Goal: Navigation & Orientation: Find specific page/section

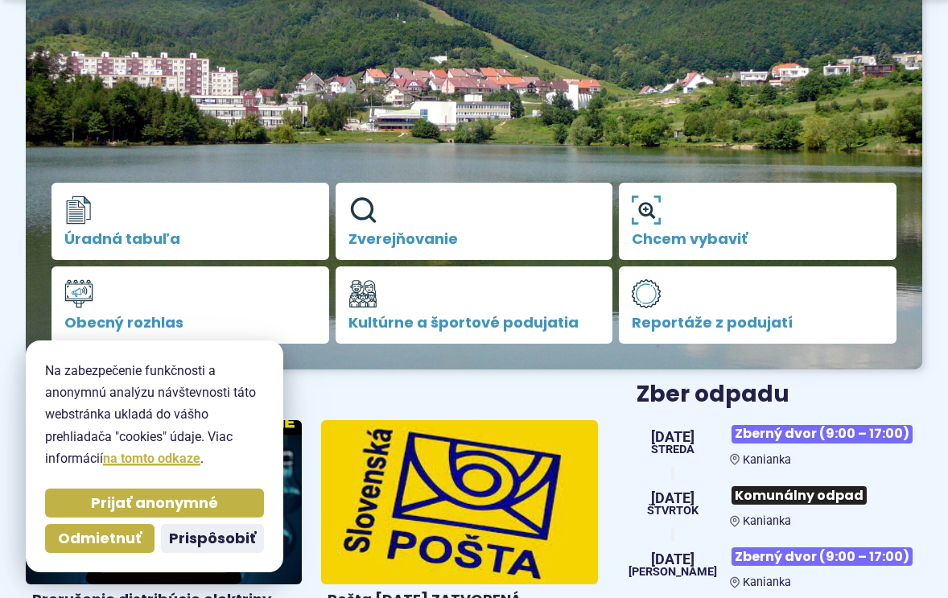
scroll to position [275, 0]
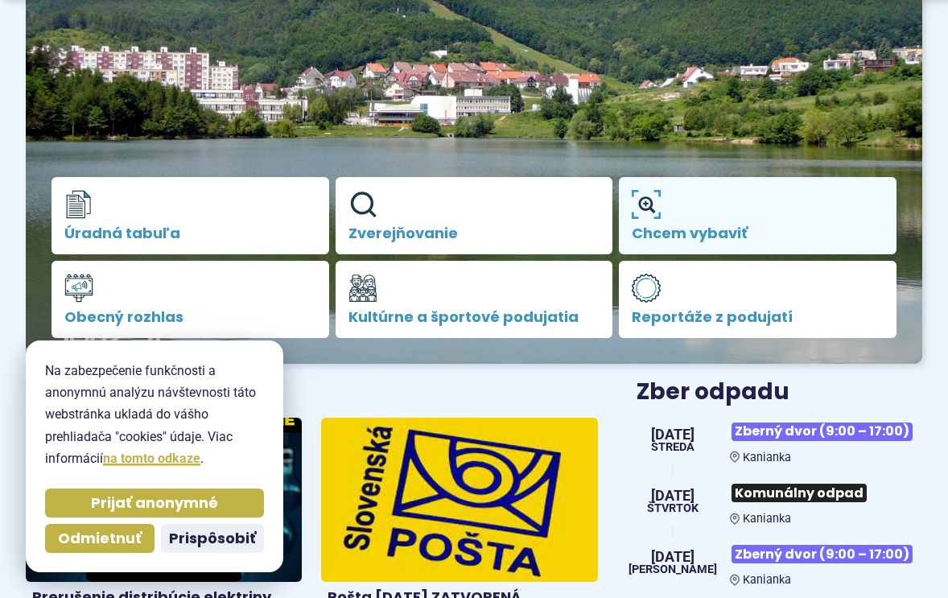
click at [650, 205] on icon at bounding box center [645, 204] width 29 height 29
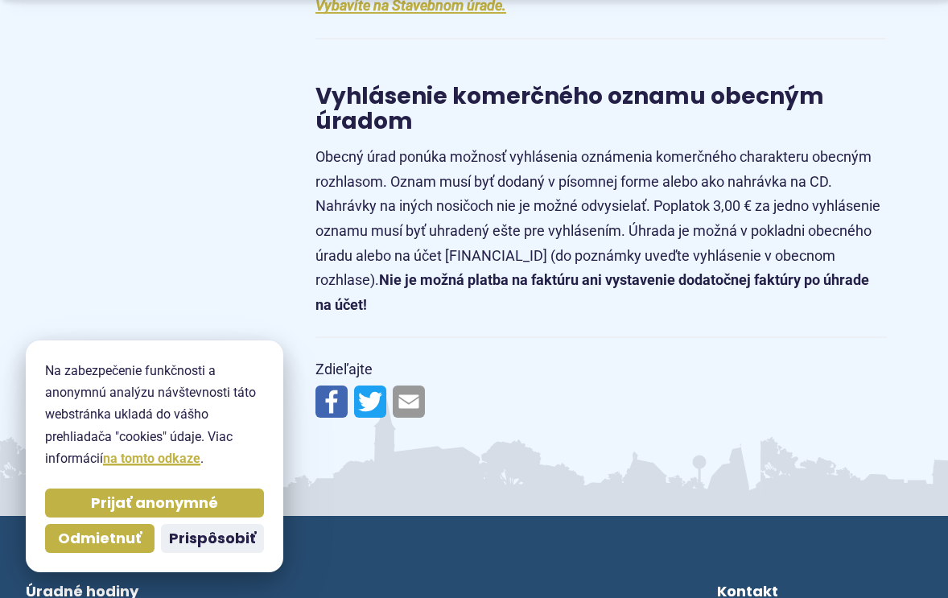
scroll to position [3169, 0]
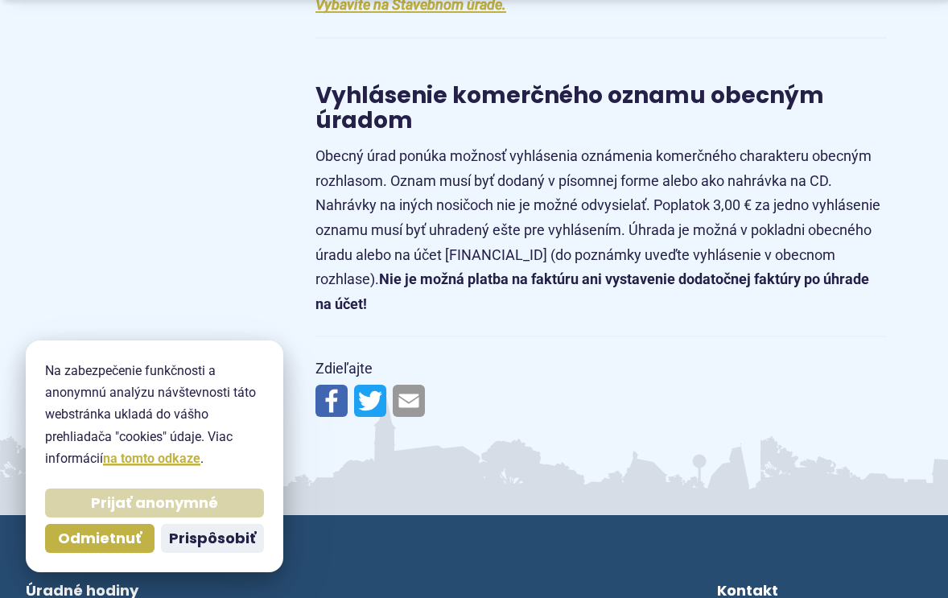
click at [158, 498] on span "Prijať anonymné" at bounding box center [154, 503] width 127 height 19
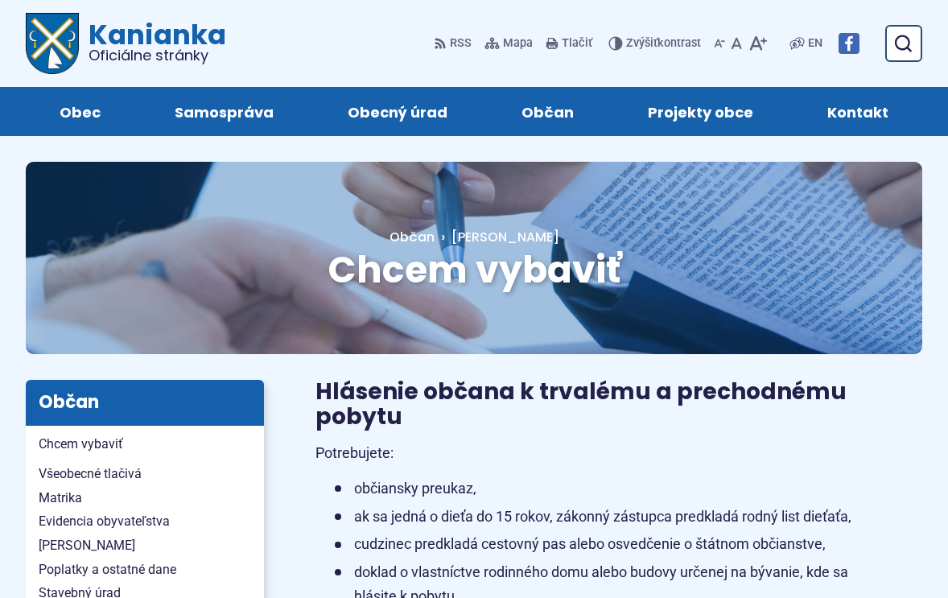
scroll to position [0, 0]
click at [88, 467] on span "Všeobecné tlačivá" at bounding box center [145, 474] width 212 height 24
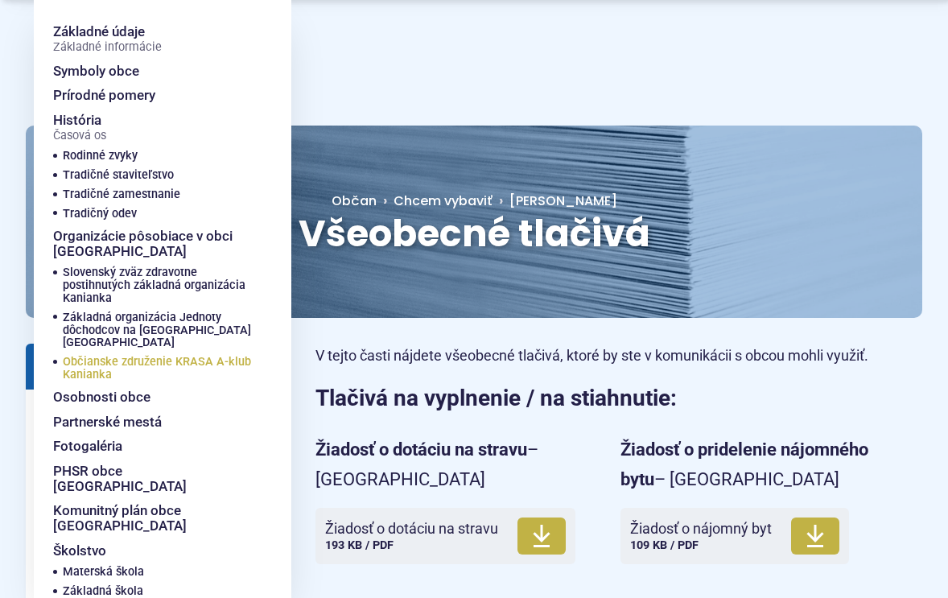
scroll to position [40, 0]
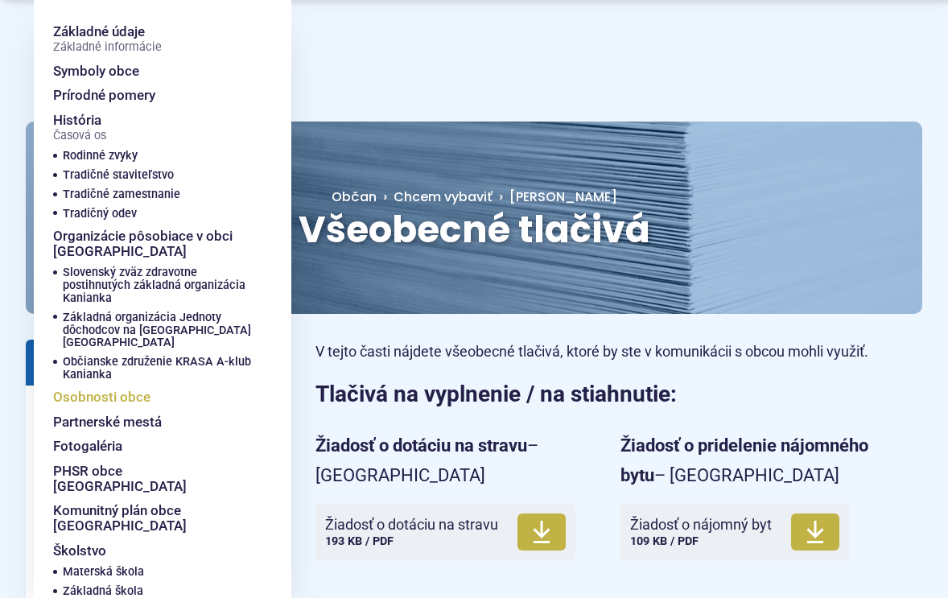
click at [101, 385] on span "Osobnosti obce" at bounding box center [101, 397] width 97 height 25
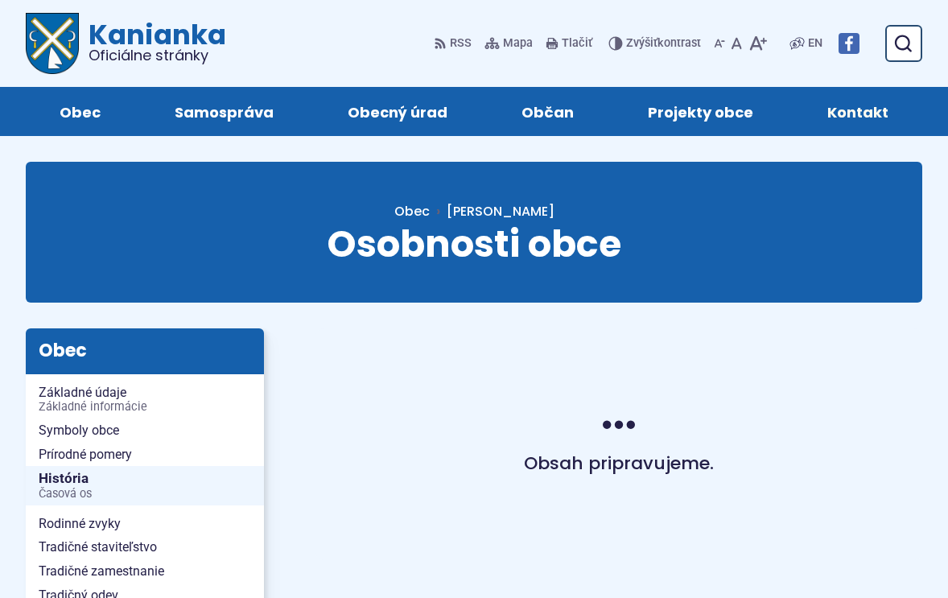
click at [842, 107] on span "Kontakt" at bounding box center [857, 111] width 61 height 49
